Goal: Information Seeking & Learning: Check status

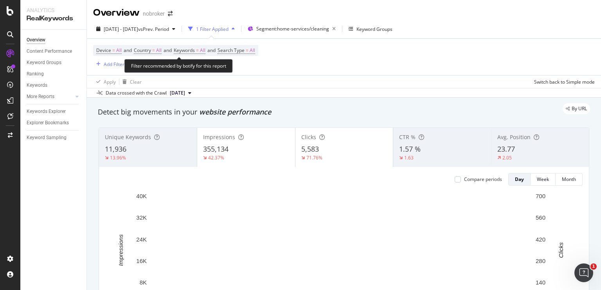
click at [103, 50] on span "Device" at bounding box center [103, 50] width 15 height 7
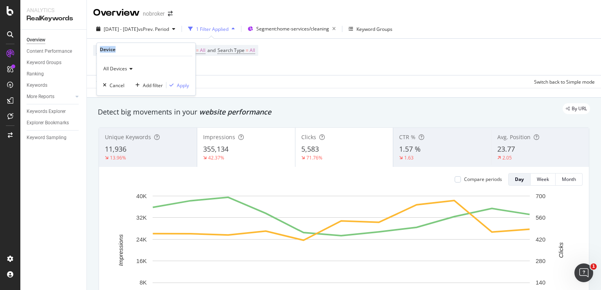
click at [103, 50] on div "Device" at bounding box center [108, 49] width 16 height 7
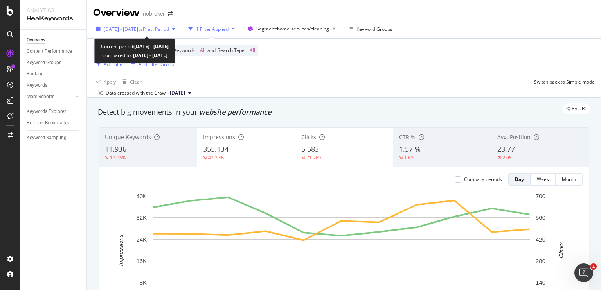
click at [138, 29] on span "2024 Nov. 1st - Nov. 11th" at bounding box center [121, 29] width 34 height 7
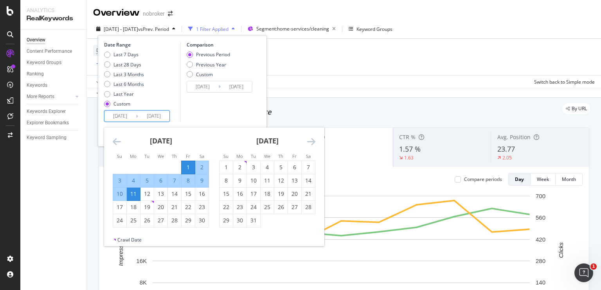
click at [133, 116] on input "2024/11/01" at bounding box center [119, 116] width 31 height 11
click at [105, 66] on div "Last 28 Days" at bounding box center [107, 64] width 6 height 6
type input "2025/08/24"
type input "2025/09/20"
type input "2025/07/27"
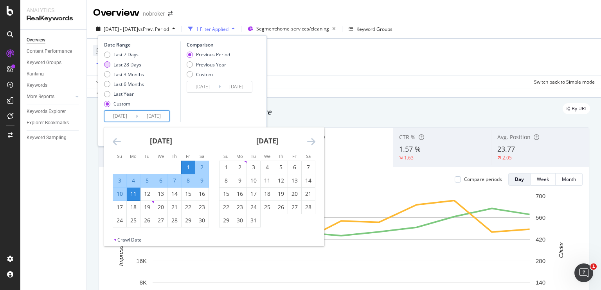
type input "2025/08/23"
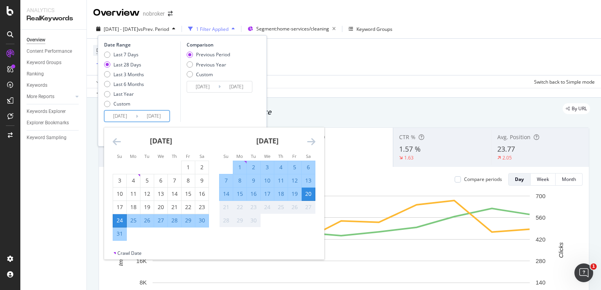
click at [122, 117] on input "2025/08/24" at bounding box center [119, 116] width 31 height 11
click at [234, 166] on div "1" at bounding box center [239, 167] width 13 height 8
type input "2025/09/01"
type input "2025/08/12"
type input "2025/08/31"
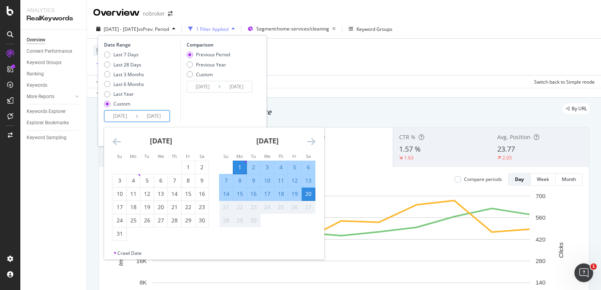
click at [307, 192] on div "20" at bounding box center [307, 194] width 13 height 8
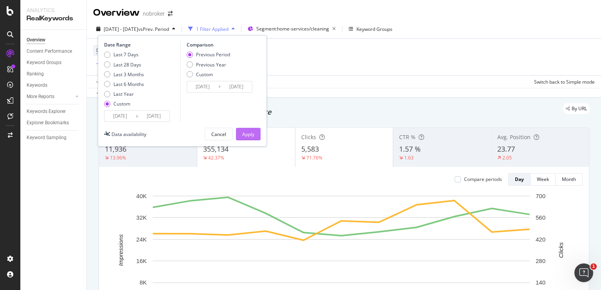
click at [251, 133] on div "Apply" at bounding box center [248, 134] width 12 height 7
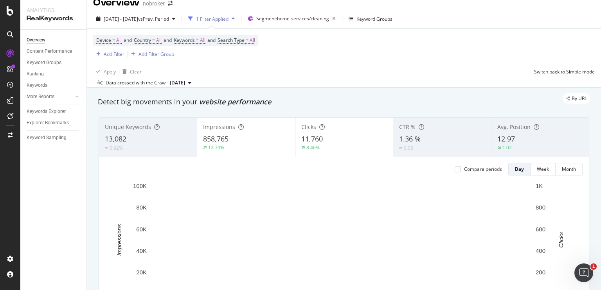
scroll to position [11, 0]
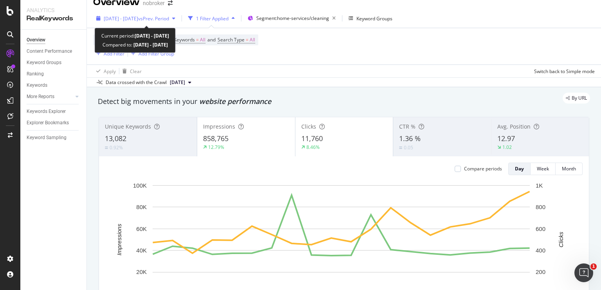
click at [132, 20] on span "2025 Sep. 1st - Sep. 20th" at bounding box center [121, 18] width 34 height 7
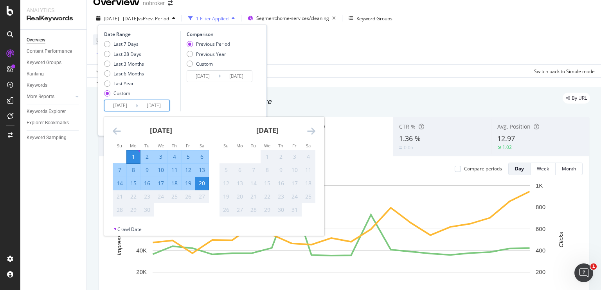
click at [117, 102] on input "2025/09/01" at bounding box center [119, 105] width 31 height 11
click at [188, 170] on div "12" at bounding box center [187, 170] width 13 height 8
type input "2025/09/12"
type input "2025/09/03"
type input "2025/09/11"
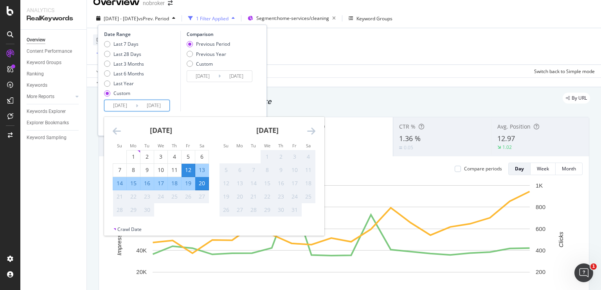
click at [216, 105] on div "Comparison Previous Period Previous Year Custom 2025/09/03 Navigate forward to …" at bounding box center [217, 71] width 74 height 81
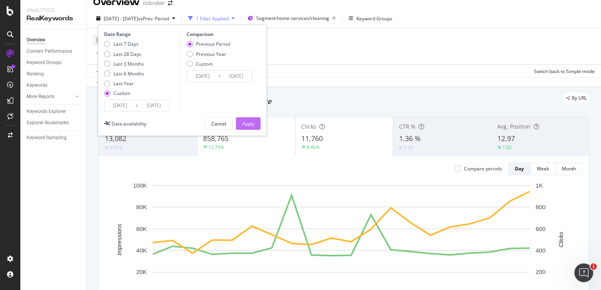
click at [246, 123] on div "Apply" at bounding box center [248, 123] width 12 height 7
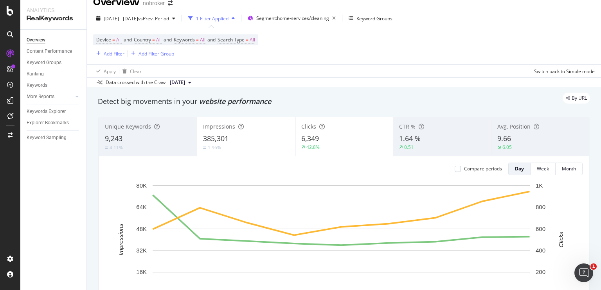
click at [550, 45] on div "Device = All and Country = All and Keywords = All and Search Type = All Add Fil…" at bounding box center [343, 46] width 501 height 36
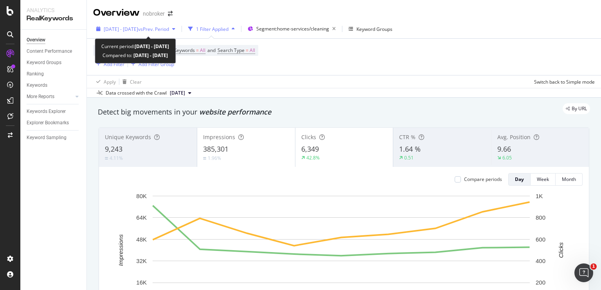
click at [146, 24] on div "2025 Sep. 12th - Sep. 20th vs Prev. Period" at bounding box center [135, 29] width 85 height 12
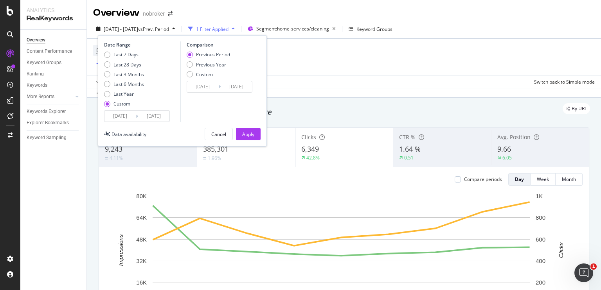
click at [117, 116] on input "2025/09/12" at bounding box center [119, 116] width 31 height 11
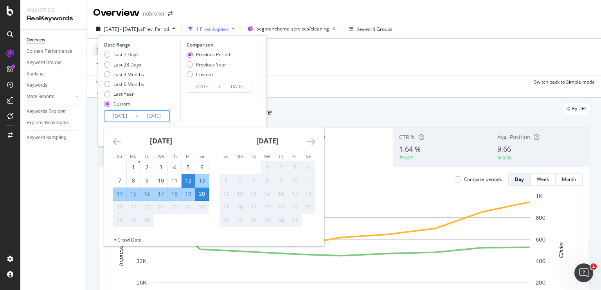
click at [114, 144] on icon "Move backward to switch to the previous month." at bounding box center [117, 141] width 8 height 9
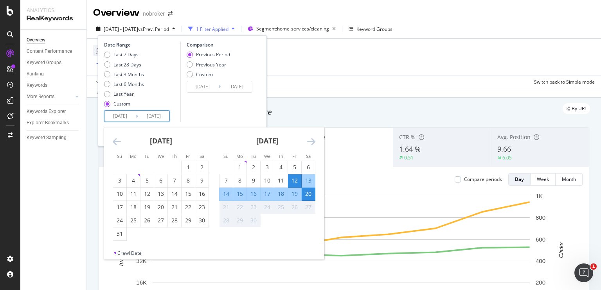
click at [114, 144] on icon "Move backward to switch to the previous month." at bounding box center [117, 141] width 8 height 9
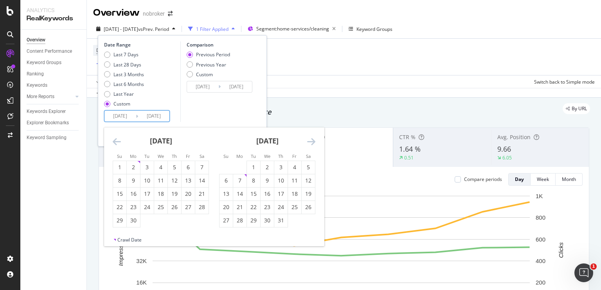
click at [114, 144] on icon "Move backward to switch to the previous month." at bounding box center [117, 141] width 8 height 9
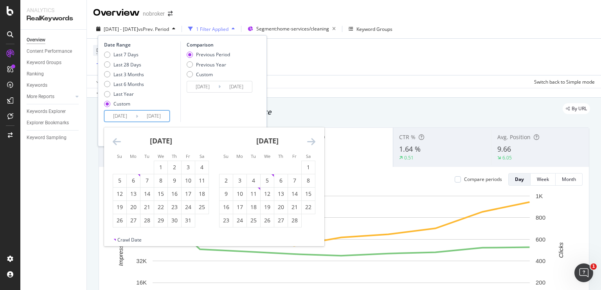
click at [114, 144] on icon "Move backward to switch to the previous month." at bounding box center [117, 141] width 8 height 9
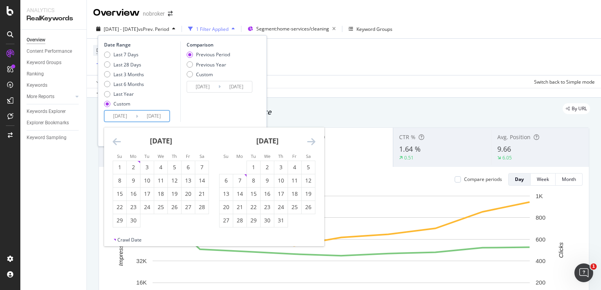
click at [114, 144] on icon "Move backward to switch to the previous month." at bounding box center [117, 141] width 8 height 9
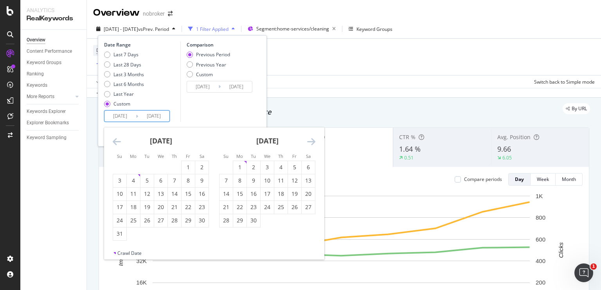
click at [309, 140] on icon "Move forward to switch to the next month." at bounding box center [311, 141] width 8 height 9
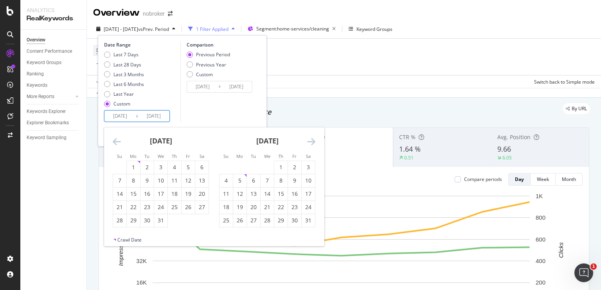
click at [309, 140] on icon "Move forward to switch to the next month." at bounding box center [311, 141] width 8 height 9
click at [283, 171] on div "3" at bounding box center [280, 167] width 13 height 13
type input "2024/10/03"
type input "2023/10/16"
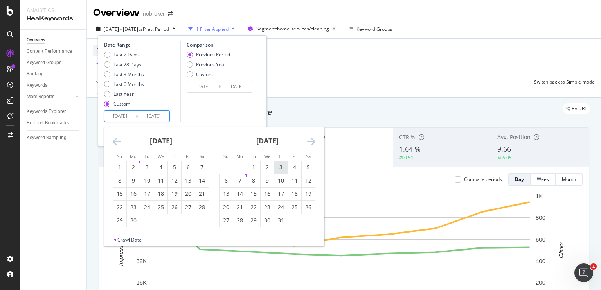
type input "2024/10/02"
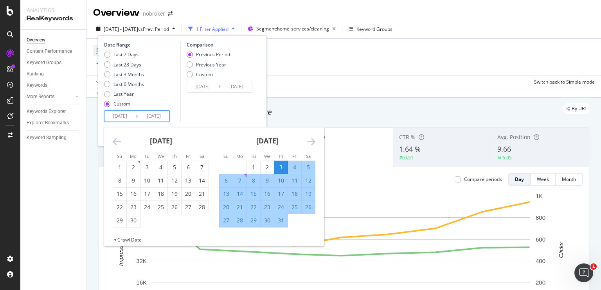
click at [291, 170] on div "4" at bounding box center [294, 167] width 13 height 8
type input "2024/10/04"
type input "2024/10/01"
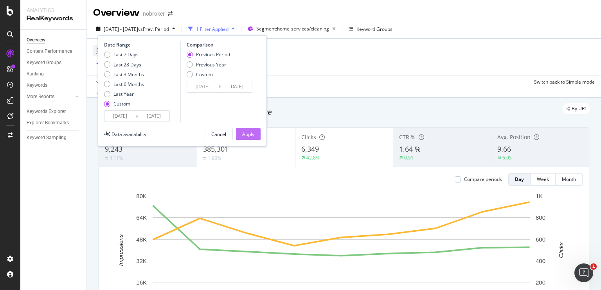
click at [242, 137] on div "Apply" at bounding box center [248, 134] width 12 height 7
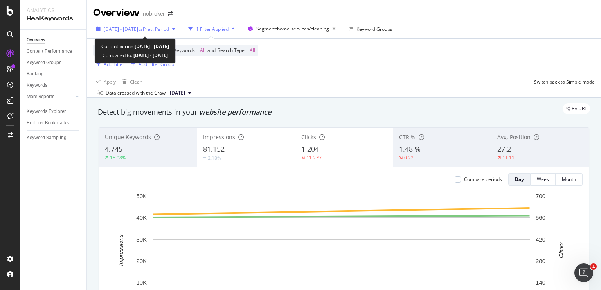
click at [124, 32] on span "2024 Oct. 3rd - Oct. 4th" at bounding box center [121, 29] width 34 height 7
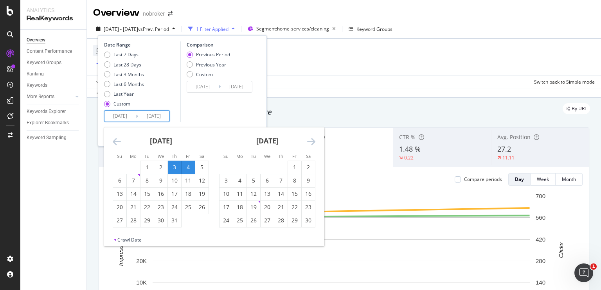
click at [131, 116] on input "2024/10/03" at bounding box center [119, 116] width 31 height 11
click at [161, 170] on div "2" at bounding box center [160, 167] width 13 height 8
type input "2024/10/02"
type input "2024/09/29"
type input "2024/10/01"
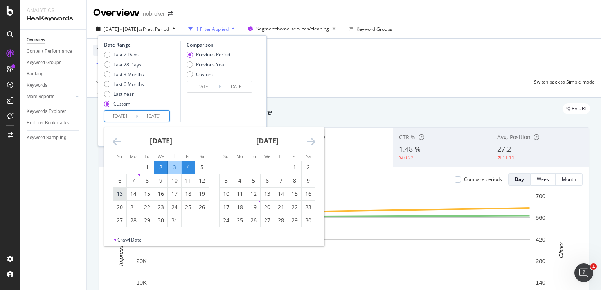
click at [125, 195] on div "13" at bounding box center [119, 194] width 13 height 8
type input "2024/10/13"
type input "2024/09/20"
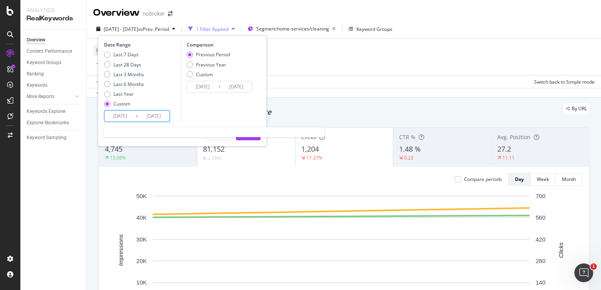
click at [138, 115] on input "2024/10/13" at bounding box center [153, 116] width 31 height 11
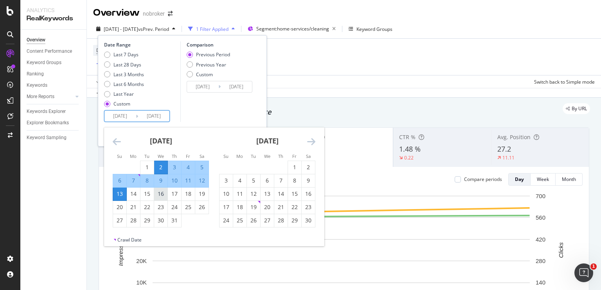
click at [161, 190] on div "16" at bounding box center [160, 194] width 13 height 8
type input "2024/10/16"
type input "2024/09/17"
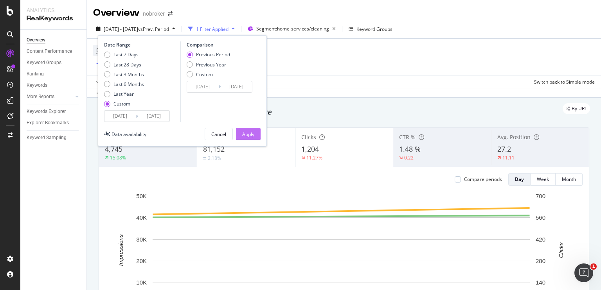
click at [244, 136] on div "Apply" at bounding box center [248, 134] width 12 height 7
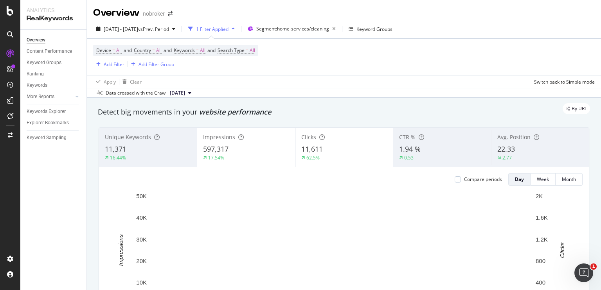
click at [255, 146] on div "597,317" at bounding box center [246, 149] width 86 height 10
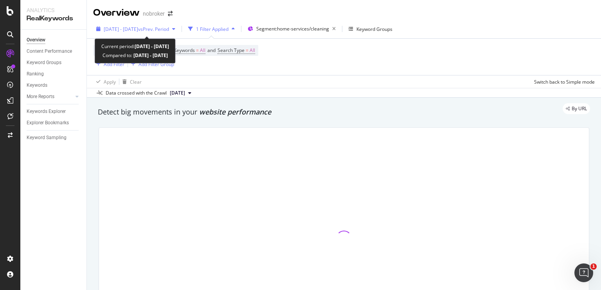
click at [125, 32] on div "2024 Oct. 2nd - Oct. 16th vs Prev. Period" at bounding box center [136, 29] width 65 height 7
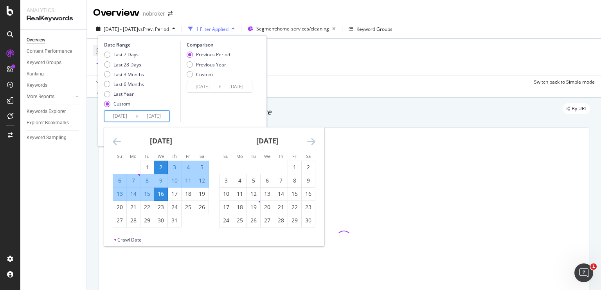
click at [122, 114] on input "2024/10/02" at bounding box center [119, 116] width 31 height 11
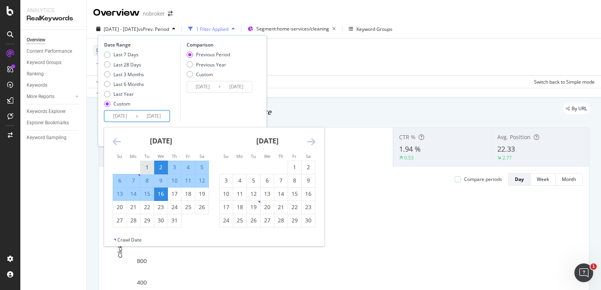
click at [146, 165] on div "1" at bounding box center [146, 167] width 13 height 8
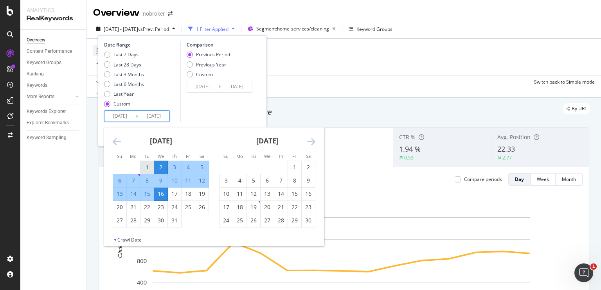
type input "2024/10/01"
type input "2024/09/15"
type input "2024/09/30"
click at [236, 112] on div "Comparison Previous Period Previous Year Custom 2024/09/15 Navigate forward to …" at bounding box center [217, 81] width 74 height 81
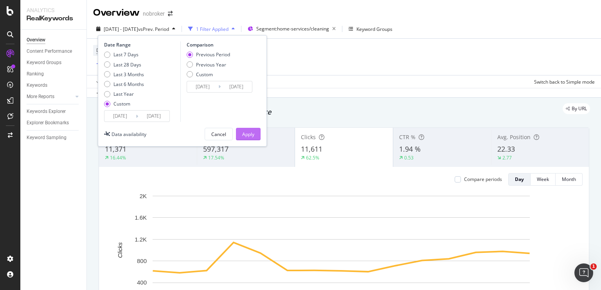
click at [245, 134] on div "Apply" at bounding box center [248, 134] width 12 height 7
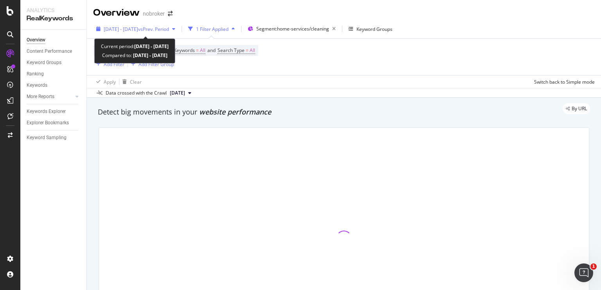
click at [134, 26] on span "2024 Oct. 1st - Oct. 16th" at bounding box center [121, 29] width 34 height 7
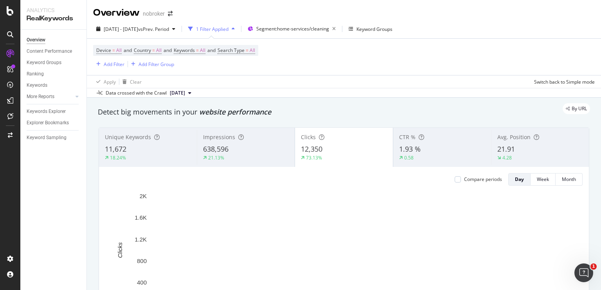
click at [280, 72] on div "Device = All and Country = All and Keywords = All and Search Type = All Add Fil…" at bounding box center [343, 57] width 501 height 36
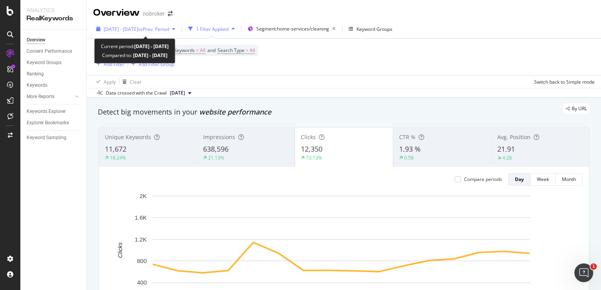
click at [116, 32] on div "2024 Oct. 1st - Oct. 16th vs Prev. Period" at bounding box center [135, 29] width 85 height 12
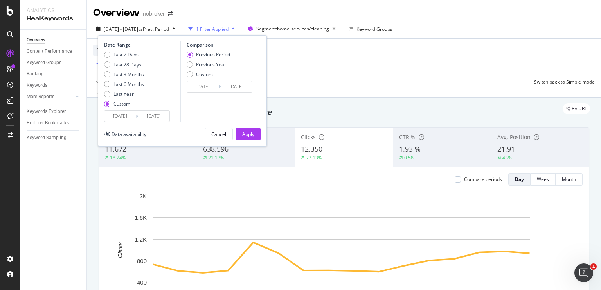
click at [125, 115] on input "2024/10/01" at bounding box center [119, 116] width 31 height 11
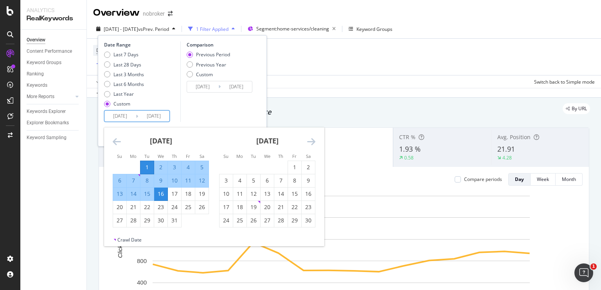
click at [116, 141] on icon "Move backward to switch to the previous month." at bounding box center [117, 141] width 8 height 9
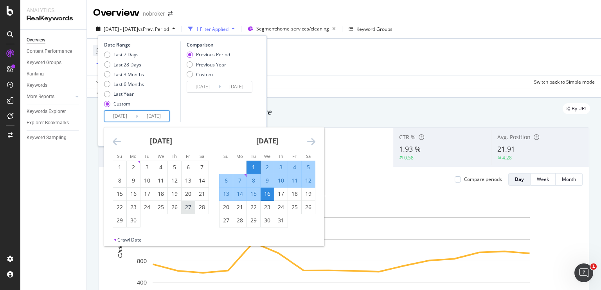
click at [191, 210] on div "27" at bounding box center [187, 207] width 13 height 8
type input "2024/09/27"
type input "2024/09/07"
type input "2024/09/26"
click at [206, 122] on div "Date Range Last 7 Days Last 28 Days Last 3 Months Last 6 Months Last Year Custo…" at bounding box center [182, 90] width 169 height 111
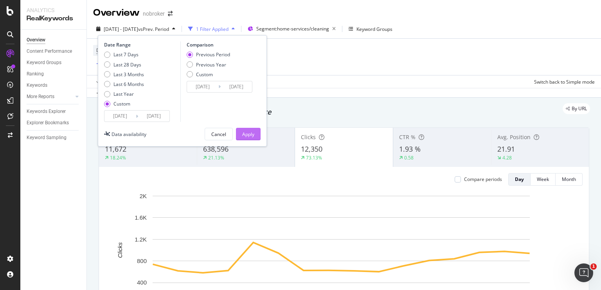
click at [243, 131] on div "Apply" at bounding box center [248, 134] width 12 height 7
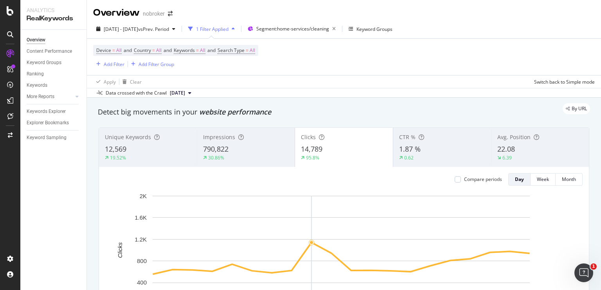
click at [315, 249] on rect "A chart." at bounding box center [341, 250] width 377 height 109
